Goal: Book appointment/travel/reservation

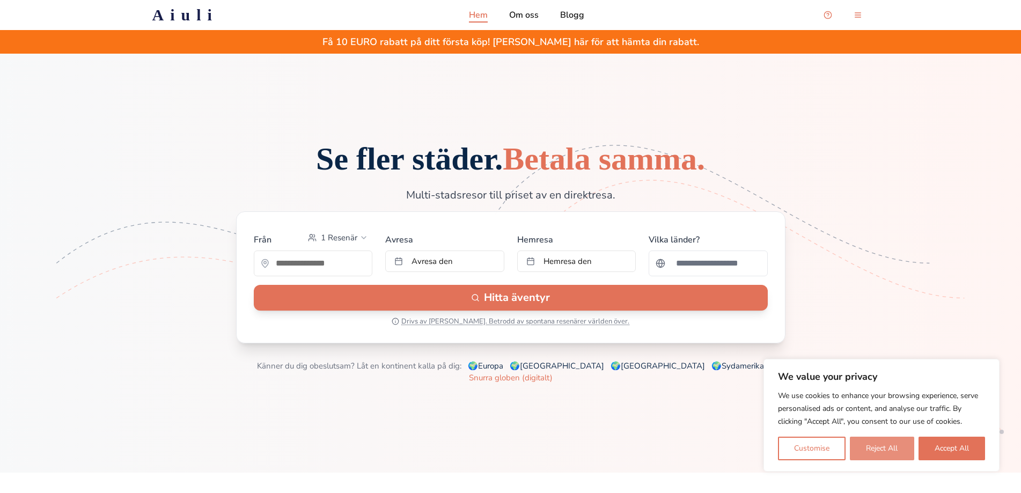
click at [885, 443] on button "Reject All" at bounding box center [882, 449] width 64 height 24
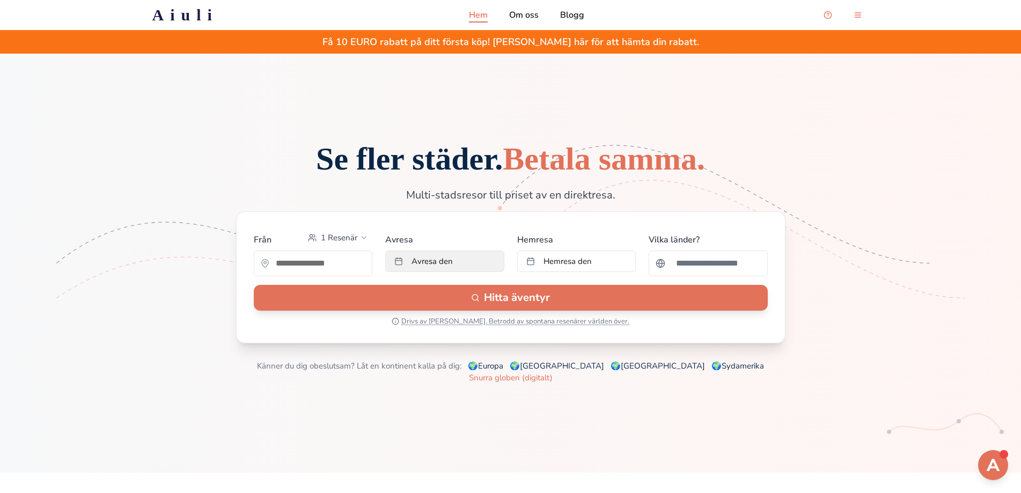
scroll to position [54, 0]
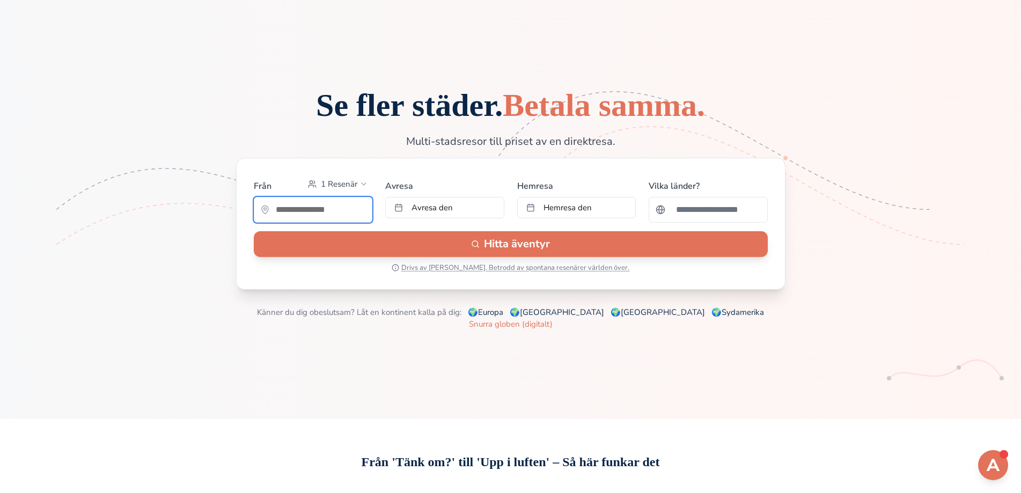
click at [319, 221] on input "text" at bounding box center [313, 209] width 118 height 21
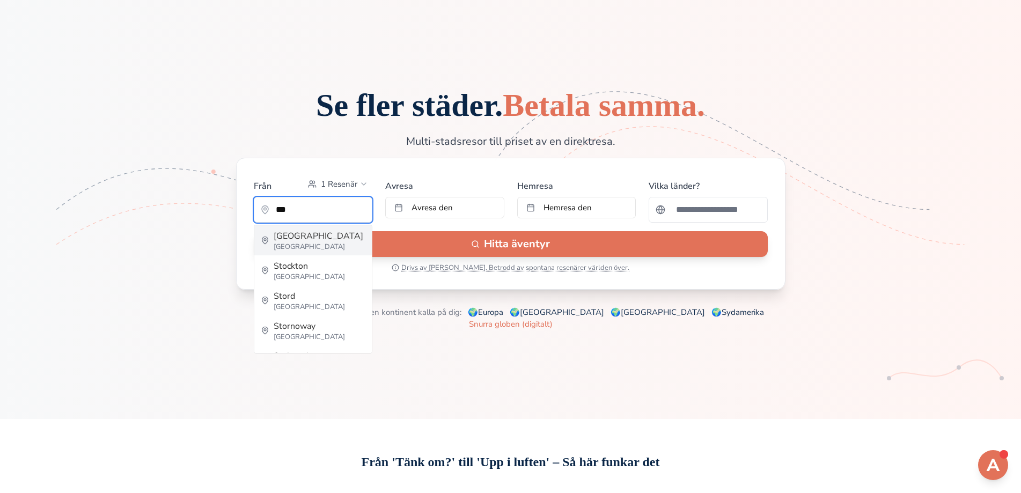
type input "*********"
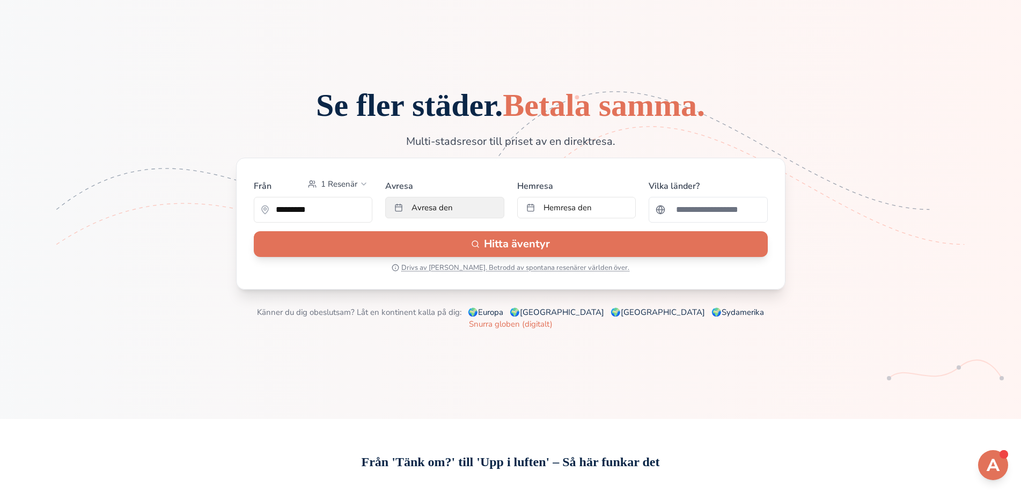
click at [461, 218] on button "Avresa den" at bounding box center [444, 207] width 119 height 21
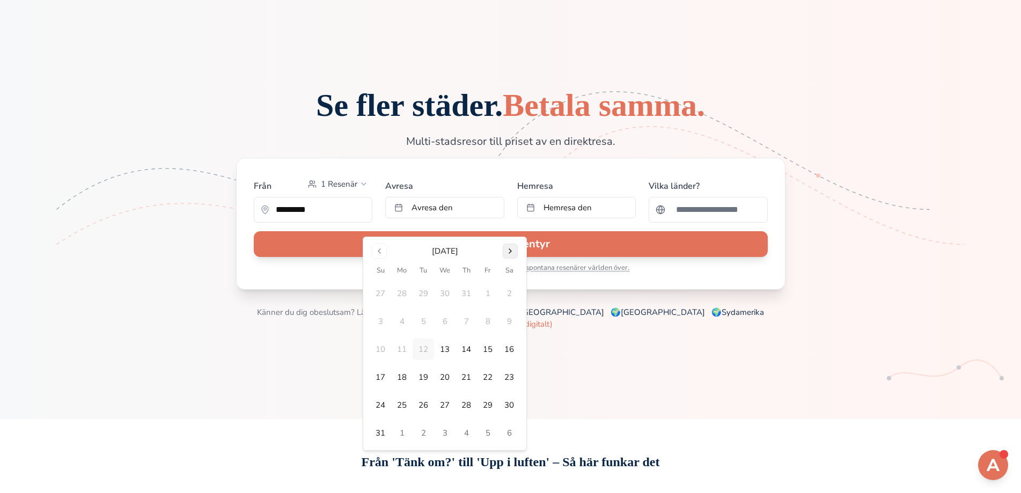
click at [505, 252] on button "Go to next month" at bounding box center [510, 251] width 15 height 15
click at [506, 252] on button "Go to next month" at bounding box center [510, 251] width 15 height 15
click at [506, 248] on button "Go to next month" at bounding box center [510, 251] width 15 height 15
click at [401, 377] on button "22" at bounding box center [401, 376] width 21 height 21
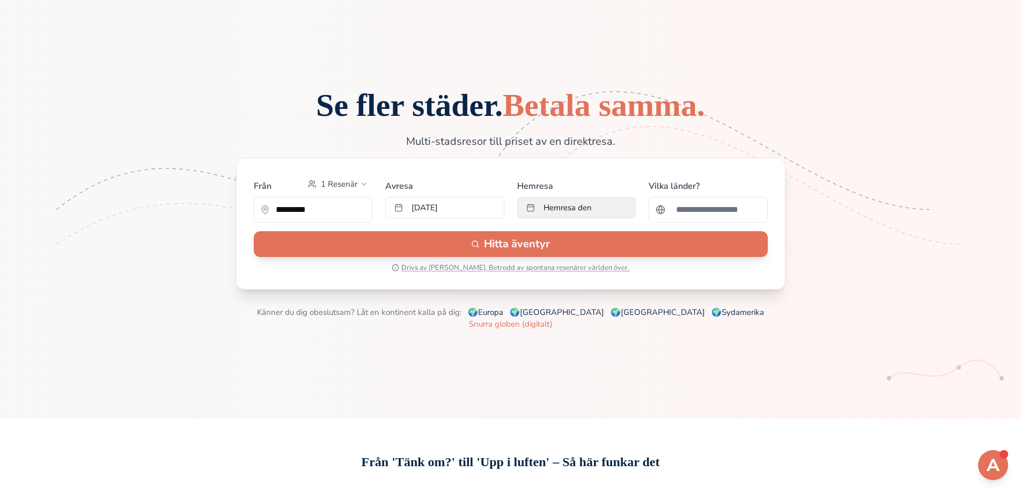
click at [563, 213] on span "Hemresa den" at bounding box center [568, 207] width 48 height 11
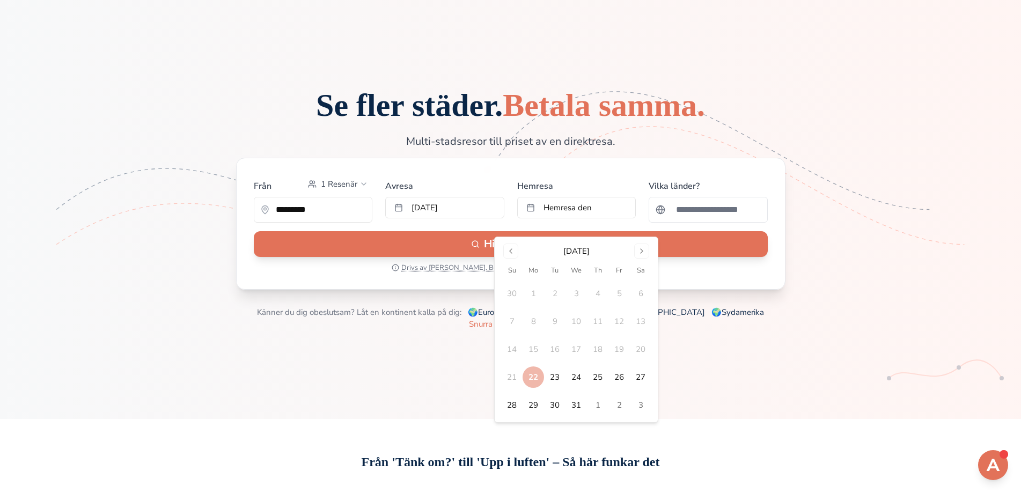
click at [349, 330] on div "Se fler städer. Betala samma. Multi-stadsresor till priset av en direktresa. Fr…" at bounding box center [510, 209] width 952 height 241
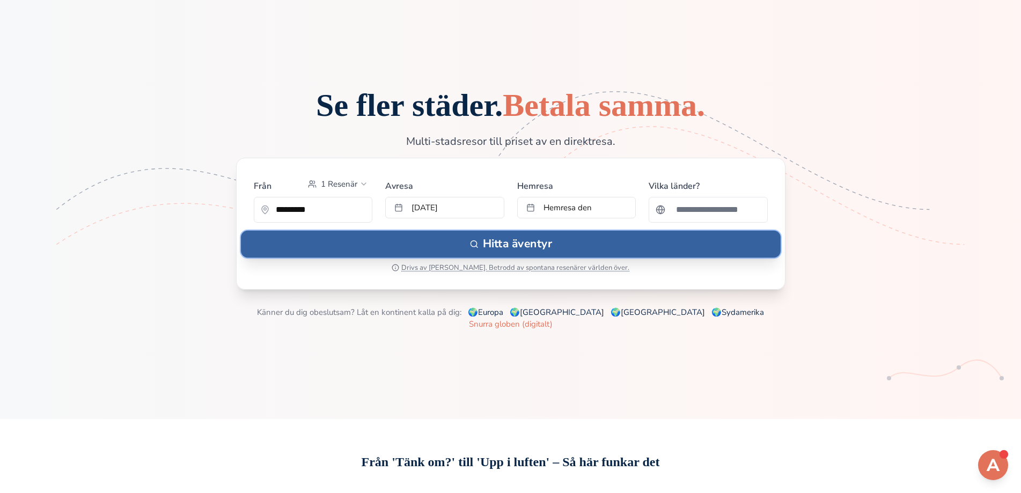
click at [496, 257] on button "Hitta äventyr" at bounding box center [511, 243] width 540 height 27
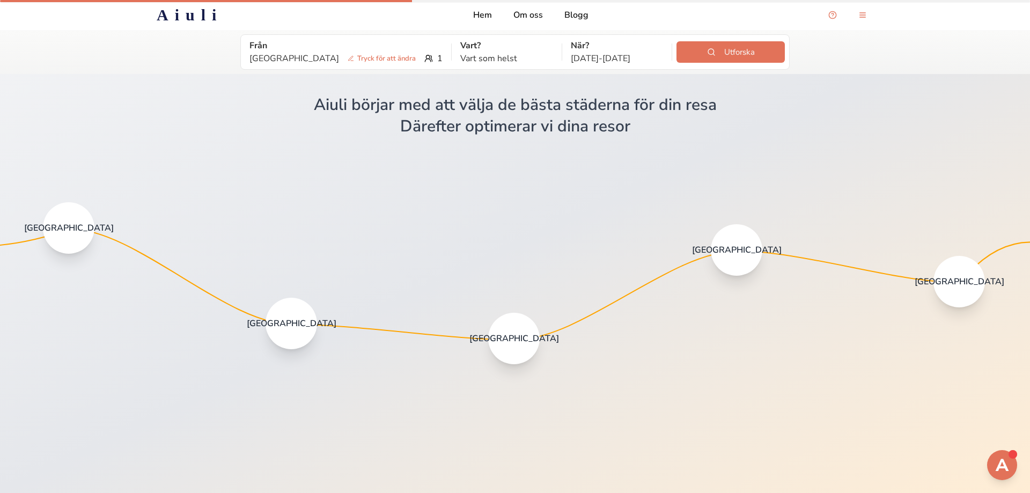
click at [58, 231] on span "[GEOGRAPHIC_DATA]" at bounding box center [69, 228] width 90 height 11
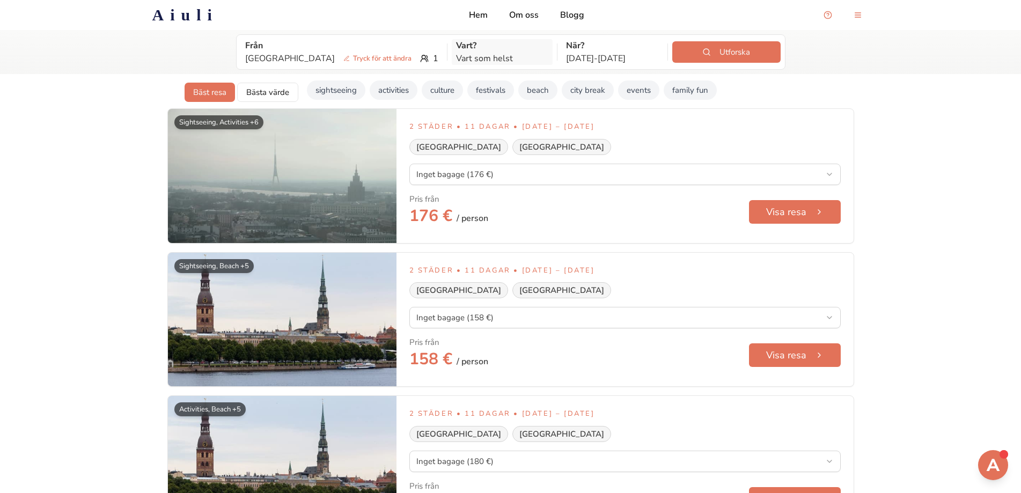
click at [456, 57] on p "Vart som helst" at bounding box center [502, 58] width 93 height 13
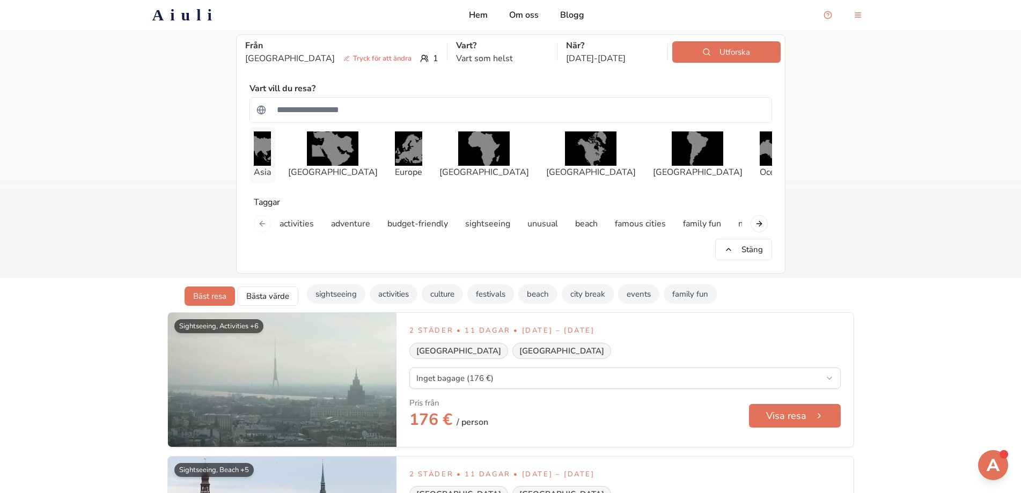
click at [271, 175] on p "Asia" at bounding box center [262, 172] width 17 height 13
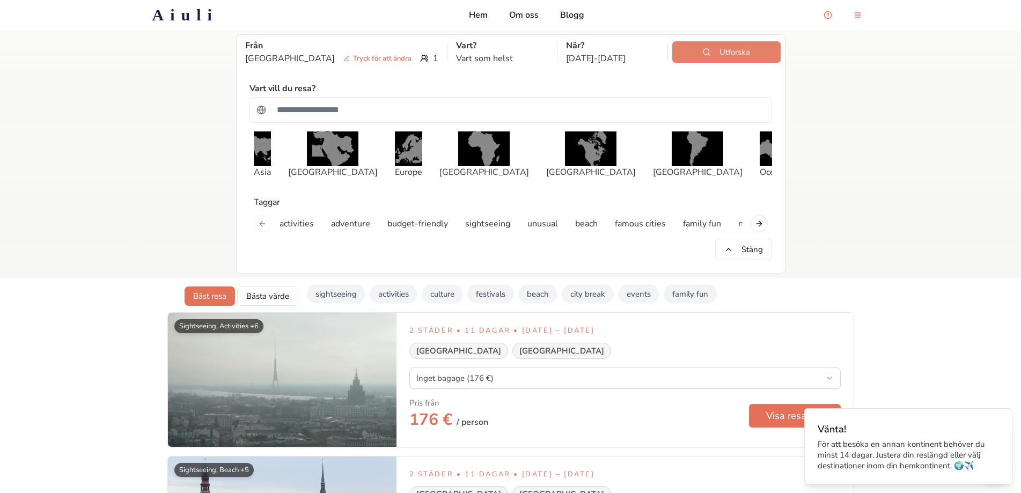
click at [730, 57] on button "Utforska" at bounding box center [726, 51] width 108 height 21
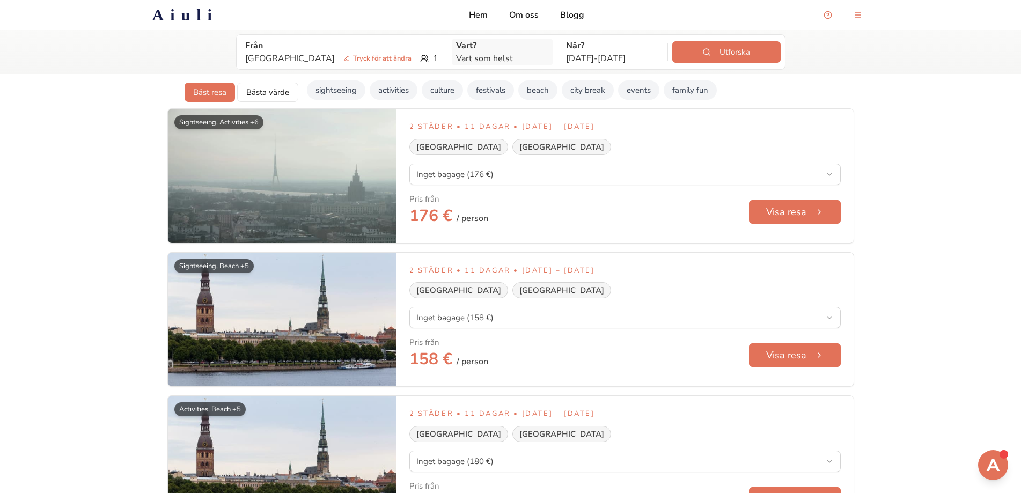
click at [456, 62] on p "Vart som helst" at bounding box center [502, 58] width 93 height 13
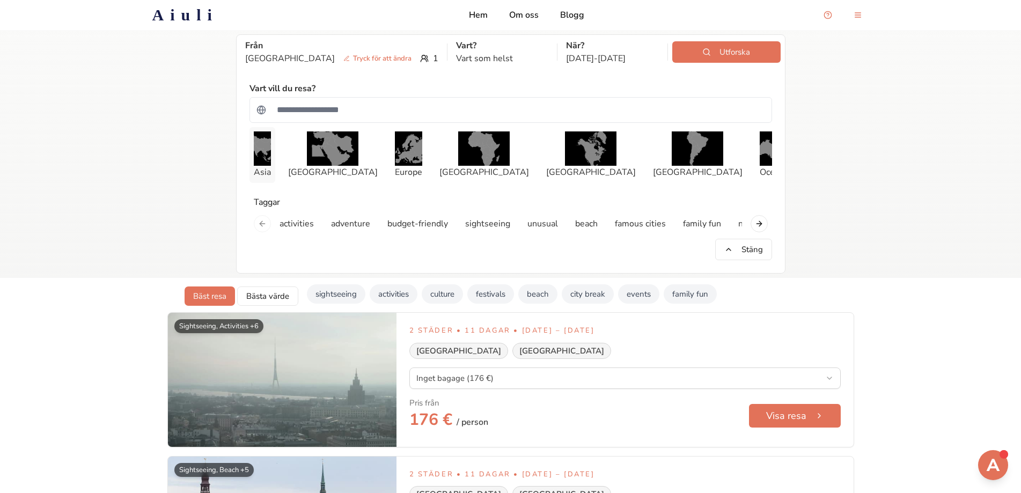
click at [263, 138] on img "button" at bounding box center [262, 148] width 17 height 34
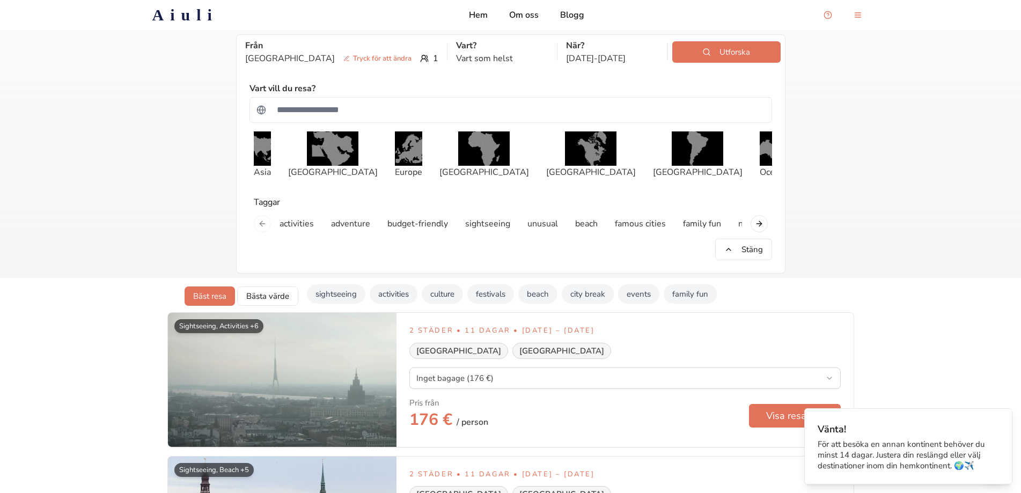
click at [163, 169] on div "Från [GEOGRAPHIC_DATA] Tryck för att ändra 1 Vart? Vart som helst När? [DATE] -…" at bounding box center [510, 154] width 1021 height 248
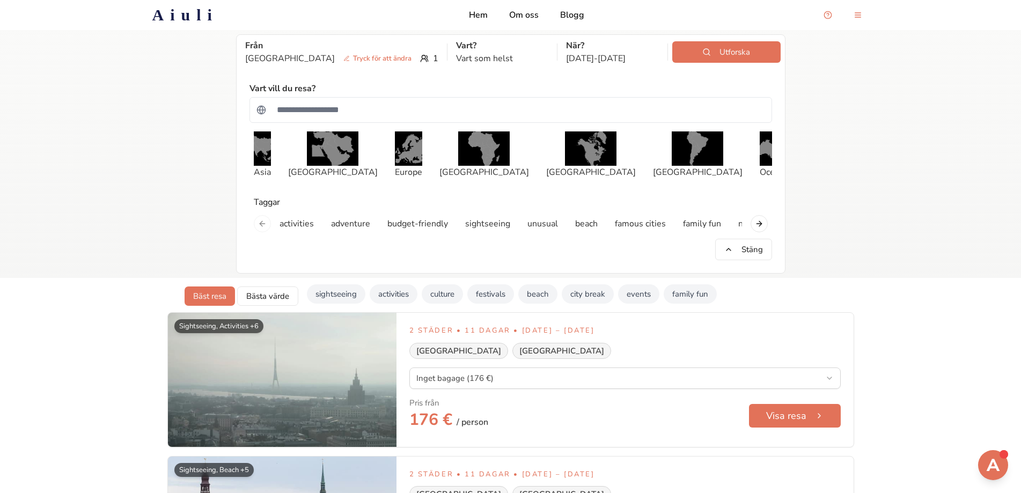
click at [137, 199] on div "Från [GEOGRAPHIC_DATA] Tryck för att ändra 1 Vart? Vart som helst När? [DATE] -…" at bounding box center [510, 154] width 1021 height 248
click at [207, 12] on h2 "Aiuli" at bounding box center [185, 14] width 66 height 19
